Goal: Transaction & Acquisition: Subscribe to service/newsletter

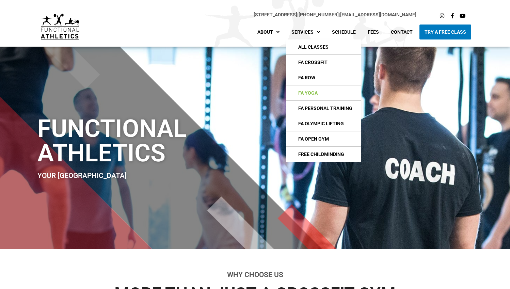
click at [314, 87] on link "FA Yoga" at bounding box center [323, 92] width 75 height 15
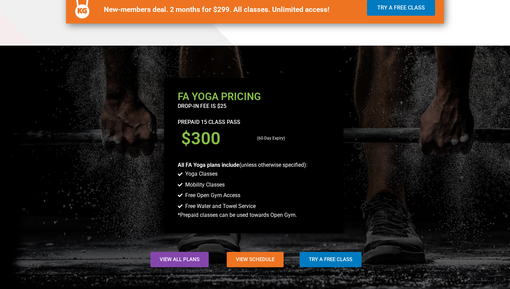
scroll to position [471, 0]
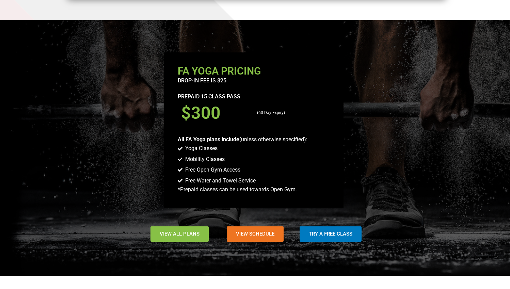
click at [184, 233] on span "View All Plans" at bounding box center [180, 233] width 40 height 5
